Goal: Navigation & Orientation: Find specific page/section

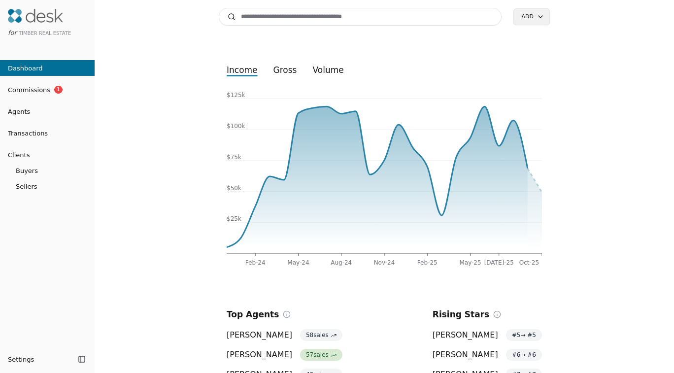
click at [36, 65] on span "Dashboard" at bounding box center [21, 68] width 43 height 10
click at [380, 21] on input at bounding box center [360, 17] width 283 height 18
click at [24, 22] on img at bounding box center [35, 16] width 55 height 14
click at [28, 134] on span "Transactions" at bounding box center [24, 133] width 48 height 10
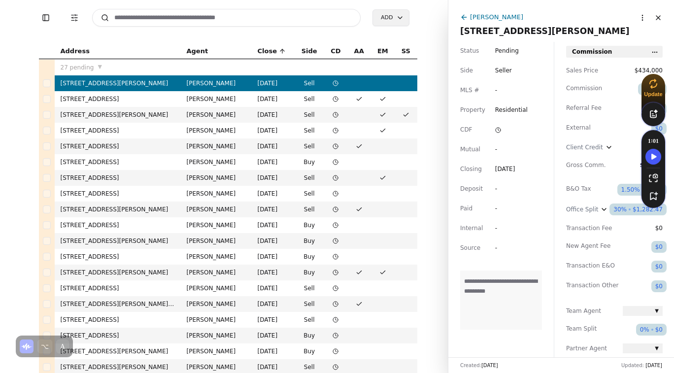
click at [42, 20] on button "Toggle Sidebar" at bounding box center [46, 18] width 14 height 14
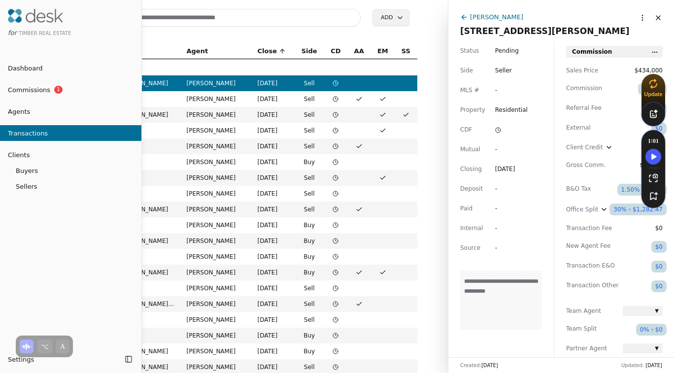
click at [18, 365] on body "Toggle Sidebar Transaction Filters Search Add Address Agent Close Side CD AA EM…" at bounding box center [337, 186] width 674 height 373
click at [47, 306] on span "All Settings" at bounding box center [44, 307] width 36 height 10
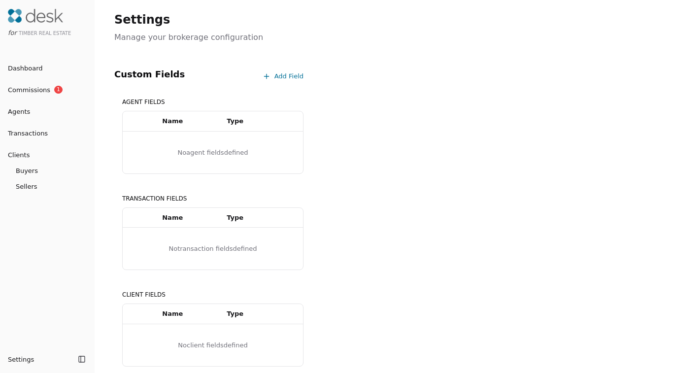
click at [16, 358] on html "for Timber Real Estate Dashboard Commissions 1 Agents Transactions Clients Buye…" at bounding box center [337, 186] width 674 height 373
click at [22, 353] on html "for Timber Real Estate Dashboard Commissions 1 Agents Transactions Clients Buye…" at bounding box center [337, 186] width 674 height 373
click at [22, 362] on html "for Timber Real Estate Dashboard Commissions 1 Agents Transactions Clients Buye…" at bounding box center [337, 186] width 674 height 373
click at [20, 358] on html "for Timber Real Estate Dashboard Commissions 1 Agents Transactions Clients Buye…" at bounding box center [337, 186] width 674 height 373
click at [20, 365] on html "for Timber Real Estate Dashboard Commissions 1 Agents Transactions Clients Buye…" at bounding box center [337, 186] width 674 height 373
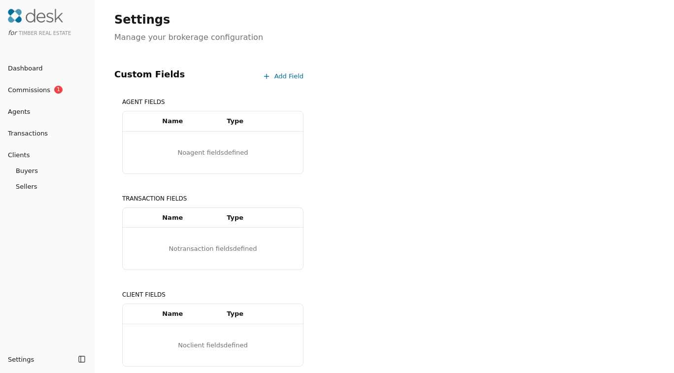
click at [84, 357] on html "for Timber Real Estate Dashboard Commissions 1 Agents Transactions Clients Buye…" at bounding box center [337, 186] width 674 height 373
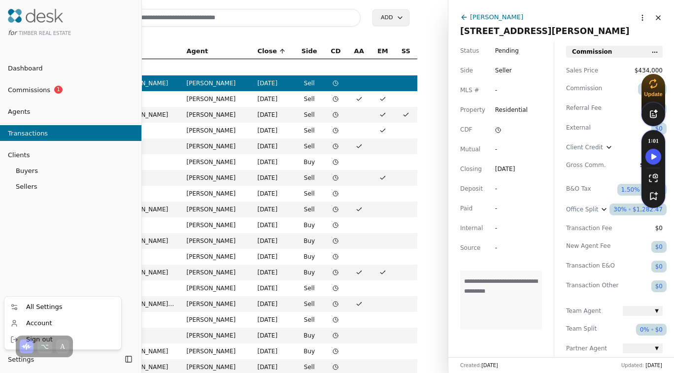
click at [14, 360] on body "Toggle Sidebar Transaction Filters Search Add Address Agent Close Side CD AA EM…" at bounding box center [337, 186] width 674 height 373
click at [51, 319] on div "Account" at bounding box center [62, 323] width 113 height 16
click at [643, 19] on div at bounding box center [337, 186] width 674 height 373
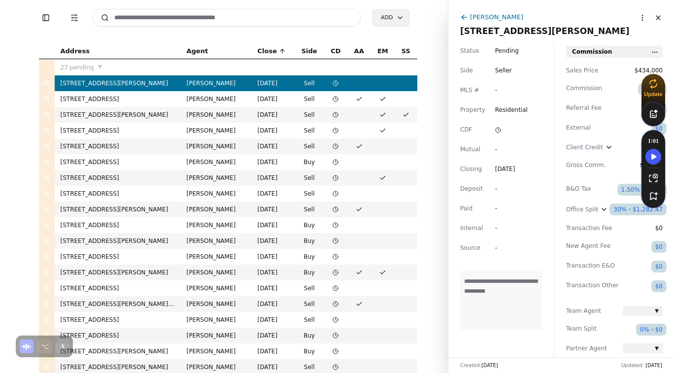
click at [75, 19] on html "Toggle Sidebar Transaction Filters Search Add Address Agent Close Side CD AA EM…" at bounding box center [337, 186] width 674 height 373
click at [69, 18] on html "Toggle Sidebar Transaction Filters Search Add Address Agent Close Side CD AA EM…" at bounding box center [337, 186] width 674 height 373
click at [79, 15] on html "Toggle Sidebar Transaction Filters Search Add Address Agent Close Side CD AA EM…" at bounding box center [337, 186] width 674 height 373
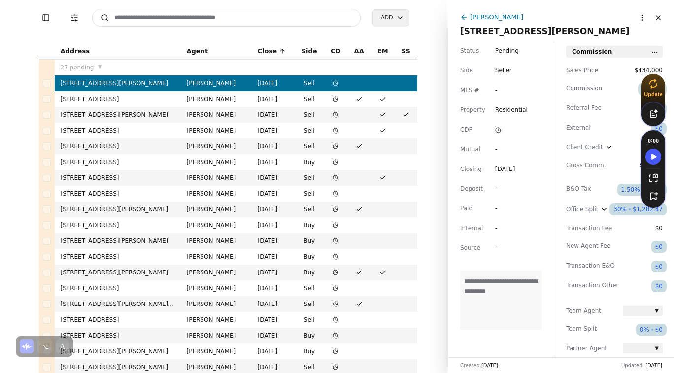
click at [58, 15] on html "Toggle Sidebar Transaction Filters Search Add Address Agent Close Side CD AA EM…" at bounding box center [337, 186] width 674 height 373
click at [42, 18] on html "Toggle Sidebar Transaction Filters Search Add Address Agent Close Side CD AA EM…" at bounding box center [337, 186] width 674 height 373
click at [45, 17] on html "Toggle Sidebar Transaction Filters Search Add Address Agent Close Side CD AA EM…" at bounding box center [337, 186] width 674 height 373
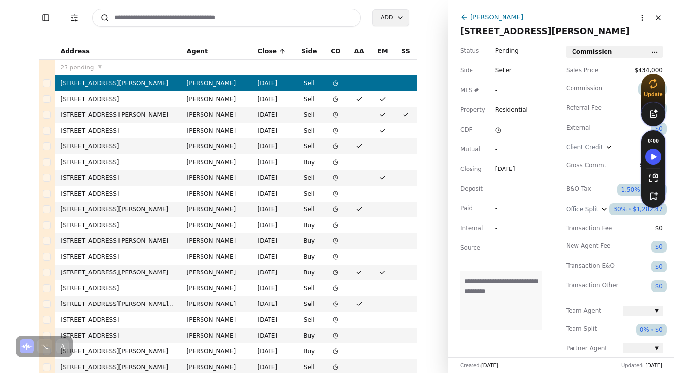
click at [64, 15] on html "Toggle Sidebar Transaction Filters Search Add Address Agent Close Side CD AA EM…" at bounding box center [337, 186] width 674 height 373
drag, startPoint x: 655, startPoint y: 140, endPoint x: 563, endPoint y: 169, distance: 96.6
click at [563, 169] on html "Toggle Sidebar Transaction Filters Search Add Address Agent Close Side CD AA EM…" at bounding box center [337, 186] width 674 height 373
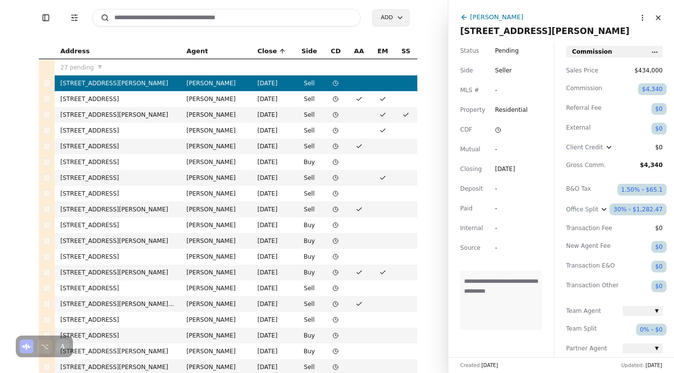
click at [47, 22] on html "Toggle Sidebar Transaction Filters Search Add Address Agent Close Side CD AA EM…" at bounding box center [337, 186] width 674 height 373
click at [44, 18] on html "Toggle Sidebar Transaction Filters Search Add Address Agent Close Side CD AA EM…" at bounding box center [337, 186] width 674 height 373
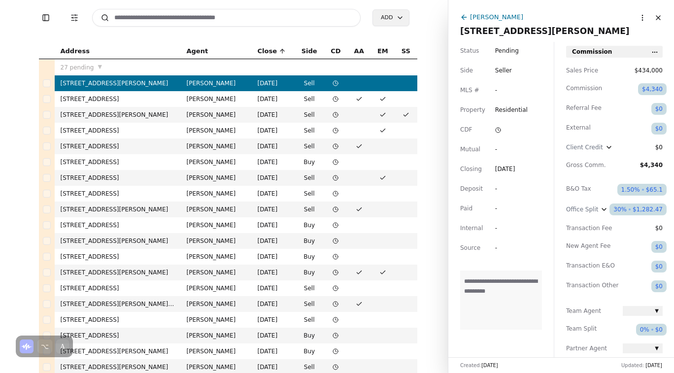
click at [44, 18] on html "Toggle Sidebar Transaction Filters Search Add Address Agent Close Side CD AA EM…" at bounding box center [337, 186] width 674 height 373
click at [662, 17] on html "Toggle Sidebar Transaction Filters Search Add Address Agent Close Side CD AA EM…" at bounding box center [337, 186] width 674 height 373
click at [659, 18] on html "Toggle Sidebar Transaction Filters Search Add Address Agent Close Side CD AA EM…" at bounding box center [337, 186] width 674 height 373
click at [72, 20] on html "Toggle Sidebar Transaction Filters Search Add Address Agent Close Side CD AA EM…" at bounding box center [337, 186] width 674 height 373
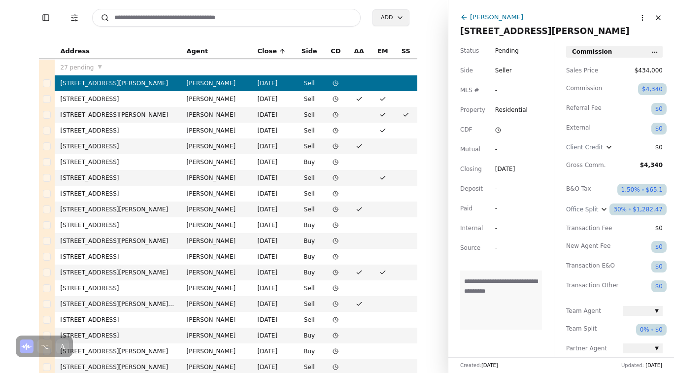
click at [72, 20] on html "Toggle Sidebar Transaction Filters Search Add Address Agent Close Side CD AA EM…" at bounding box center [337, 186] width 674 height 373
click at [44, 18] on html "Toggle Sidebar Transaction Filters Search Add Address Agent Close Side CD AA EM…" at bounding box center [337, 186] width 674 height 373
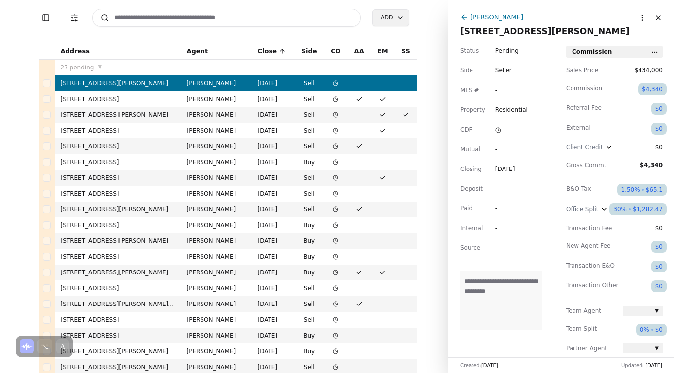
click at [44, 18] on html "Toggle Sidebar Transaction Filters Search Add Address Agent Close Side CD AA EM…" at bounding box center [337, 186] width 674 height 373
click at [36, 306] on html "Toggle Sidebar Transaction Filters Search Add Address Agent Close Side CD AA EM…" at bounding box center [337, 186] width 674 height 373
click at [29, 353] on html "Toggle Sidebar Transaction Filters Search Add Address Agent Close Side CD AA EM…" at bounding box center [337, 186] width 674 height 373
click at [30, 352] on html "Toggle Sidebar Transaction Filters Search Add Address Agent Close Side CD AA EM…" at bounding box center [337, 186] width 674 height 373
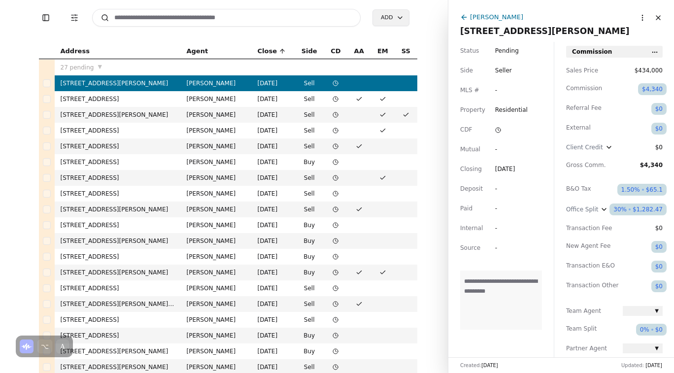
click at [30, 352] on html "Toggle Sidebar Transaction Filters Search Add Address Agent Close Side CD AA EM…" at bounding box center [337, 186] width 674 height 373
